Goal: Entertainment & Leisure: Browse casually

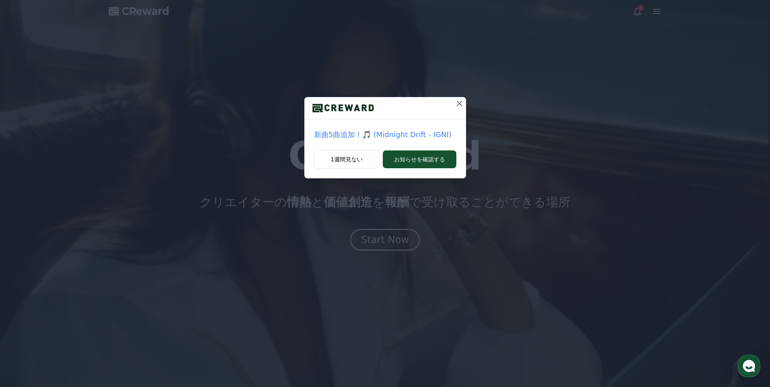
click at [456, 103] on icon at bounding box center [460, 104] width 10 height 10
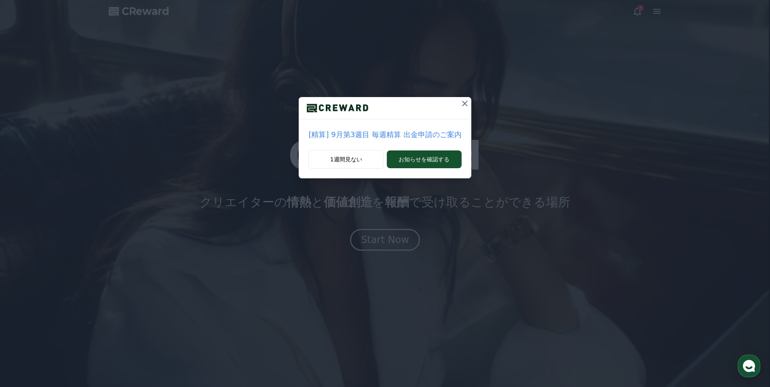
click at [460, 102] on icon at bounding box center [465, 104] width 10 height 10
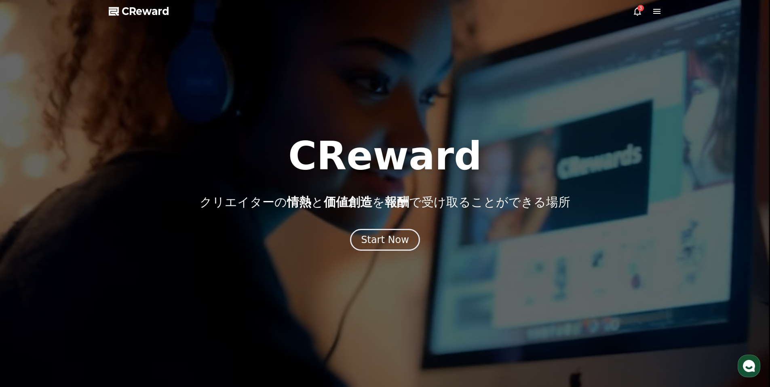
click at [658, 12] on icon at bounding box center [656, 11] width 7 height 5
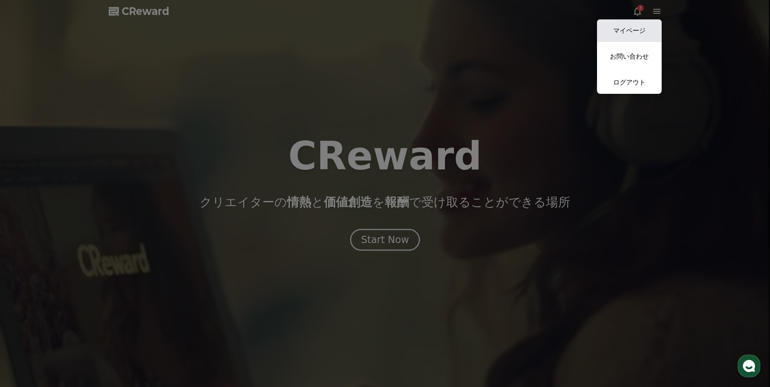
click at [636, 32] on link "マイページ" at bounding box center [629, 30] width 65 height 23
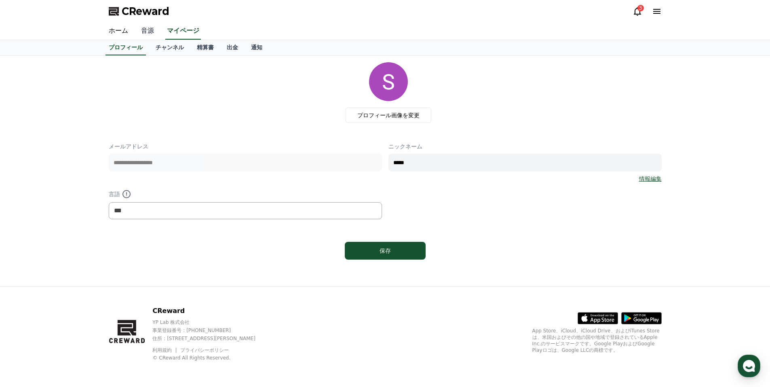
click at [137, 32] on link "音源" at bounding box center [148, 31] width 26 height 17
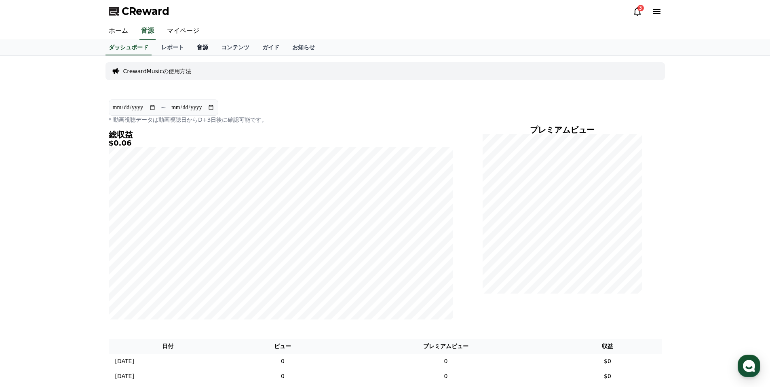
click at [190, 49] on link "音源" at bounding box center [202, 47] width 24 height 15
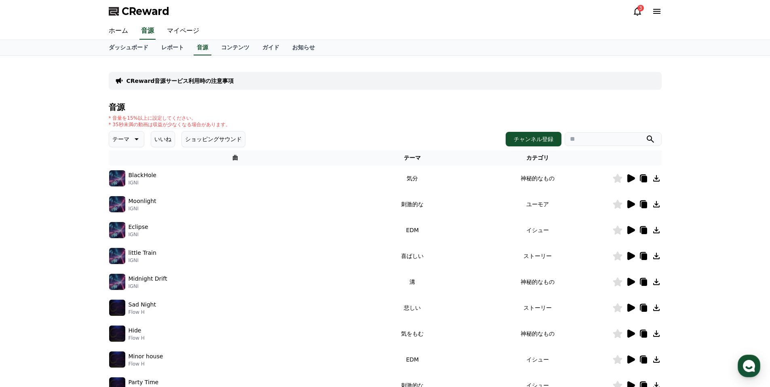
click at [628, 177] on icon at bounding box center [631, 178] width 8 height 8
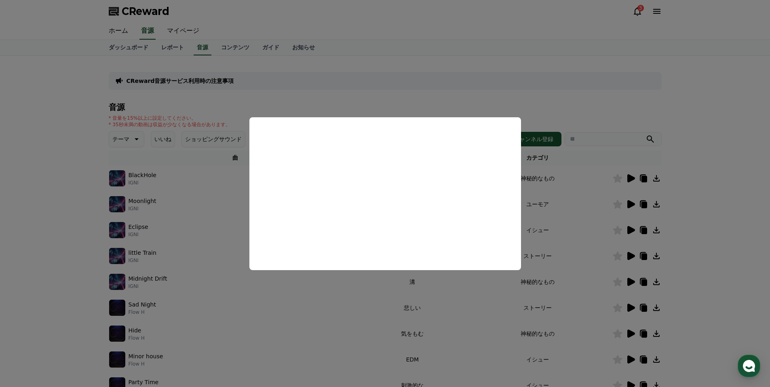
click at [393, 108] on button "close modal" at bounding box center [385, 193] width 770 height 387
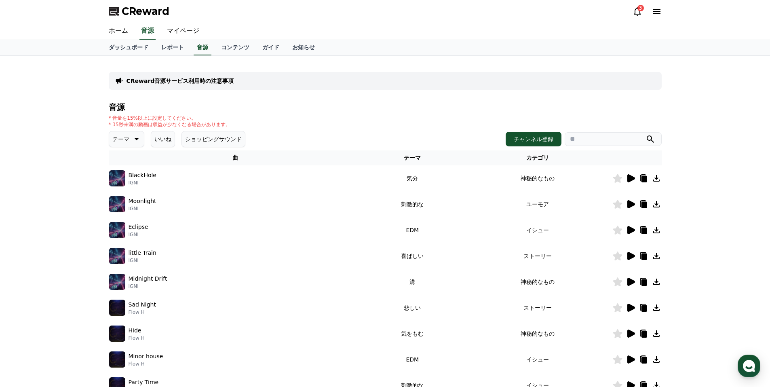
click at [159, 135] on button "いいね" at bounding box center [163, 139] width 24 height 16
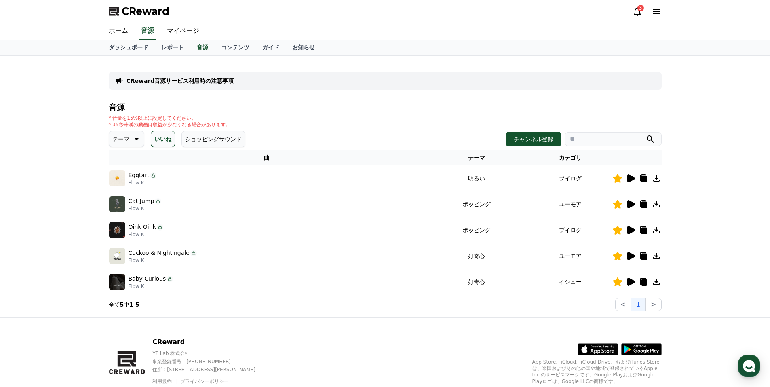
click at [632, 179] on icon at bounding box center [631, 178] width 8 height 8
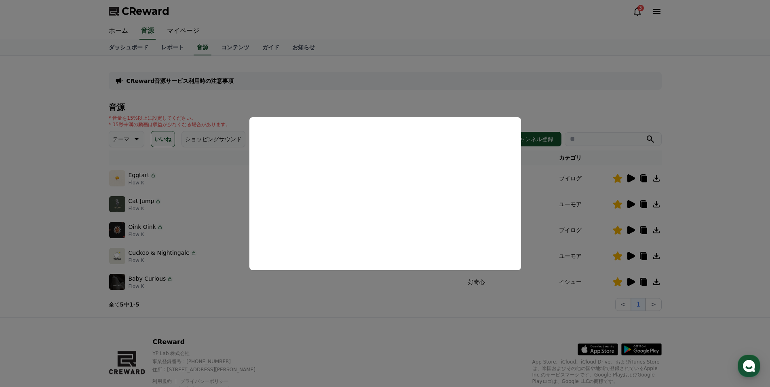
click at [627, 206] on button "close modal" at bounding box center [385, 193] width 770 height 387
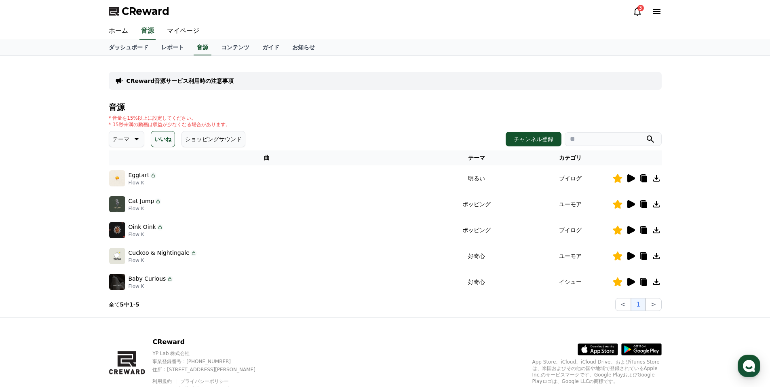
click at [629, 204] on icon at bounding box center [631, 204] width 8 height 8
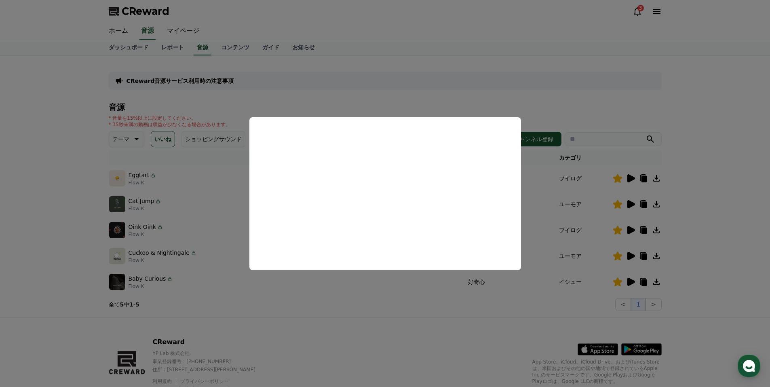
click at [632, 229] on button "close modal" at bounding box center [385, 193] width 770 height 387
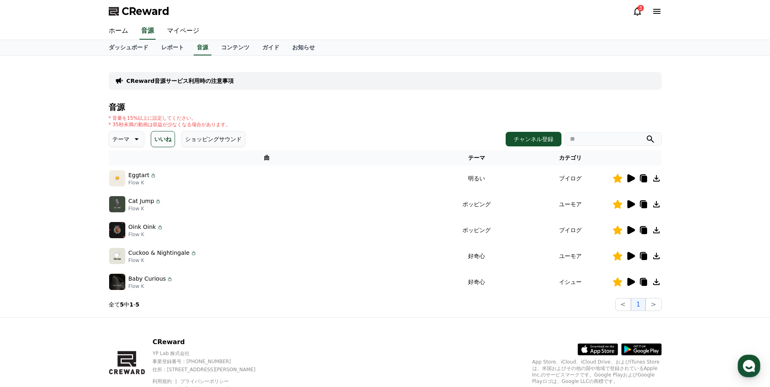
click at [630, 232] on icon at bounding box center [631, 230] width 8 height 8
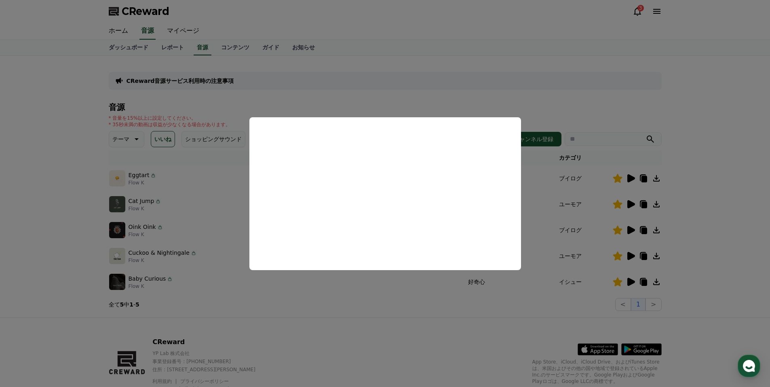
click at [629, 254] on button "close modal" at bounding box center [385, 193] width 770 height 387
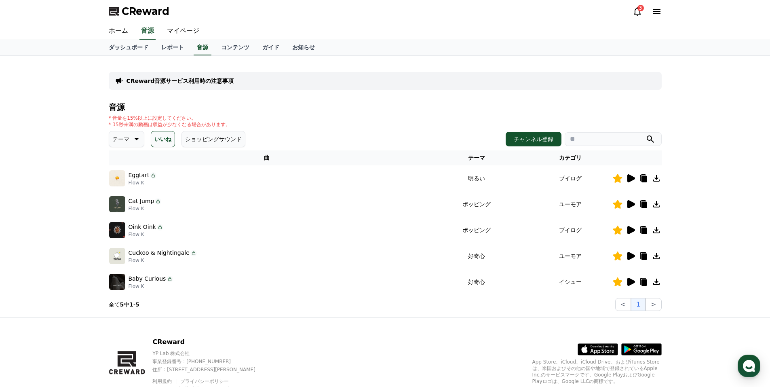
click at [630, 259] on icon at bounding box center [631, 256] width 8 height 8
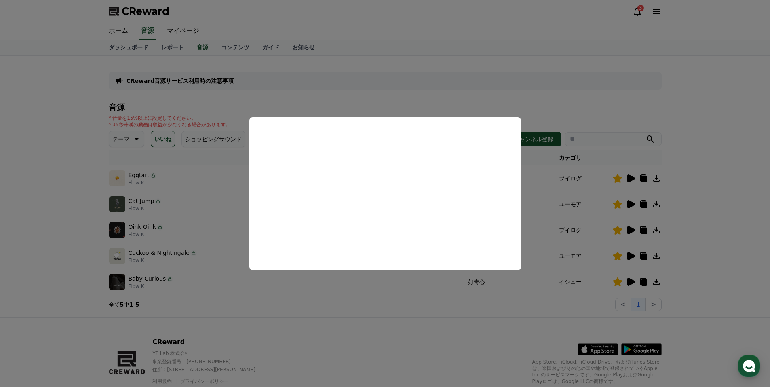
click at [631, 282] on button "close modal" at bounding box center [385, 193] width 770 height 387
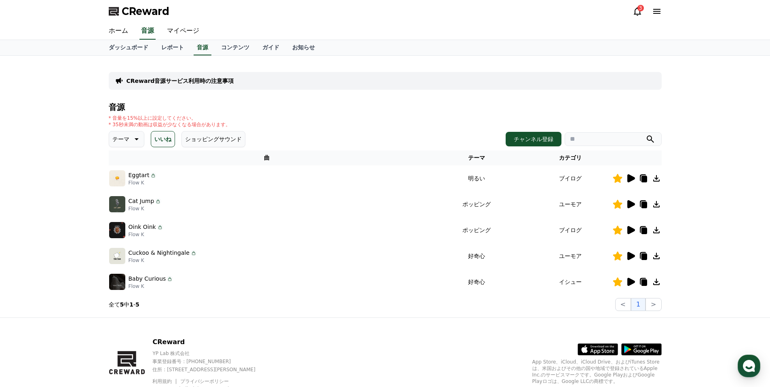
click at [627, 279] on icon at bounding box center [631, 282] width 10 height 10
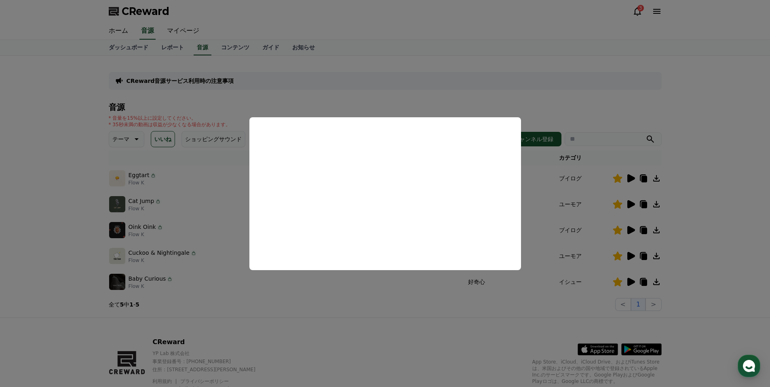
click at [496, 81] on button "close modal" at bounding box center [385, 193] width 770 height 387
